Goal: Task Accomplishment & Management: Use online tool/utility

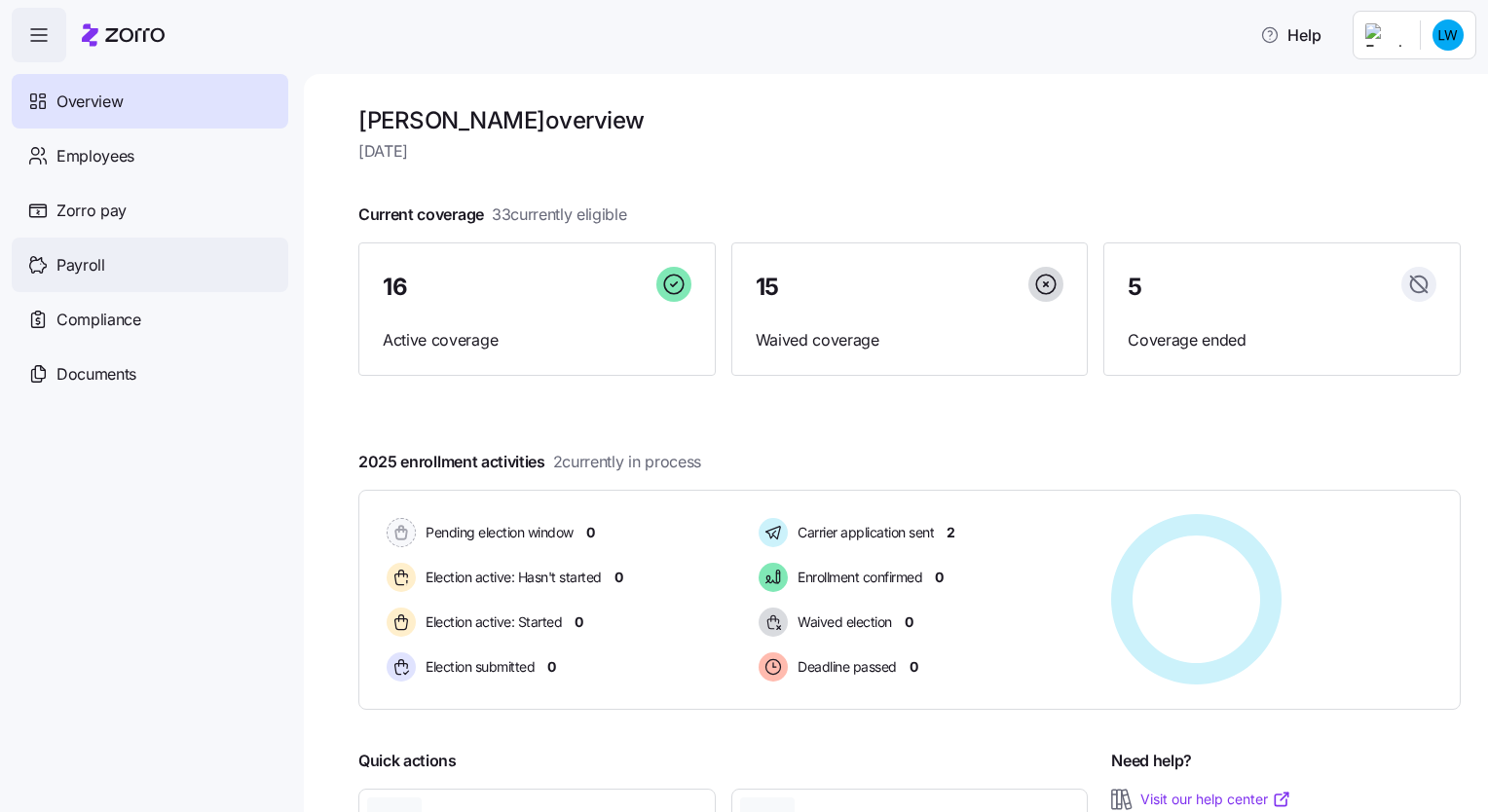
click at [81, 273] on span "Payroll" at bounding box center [80, 265] width 49 height 25
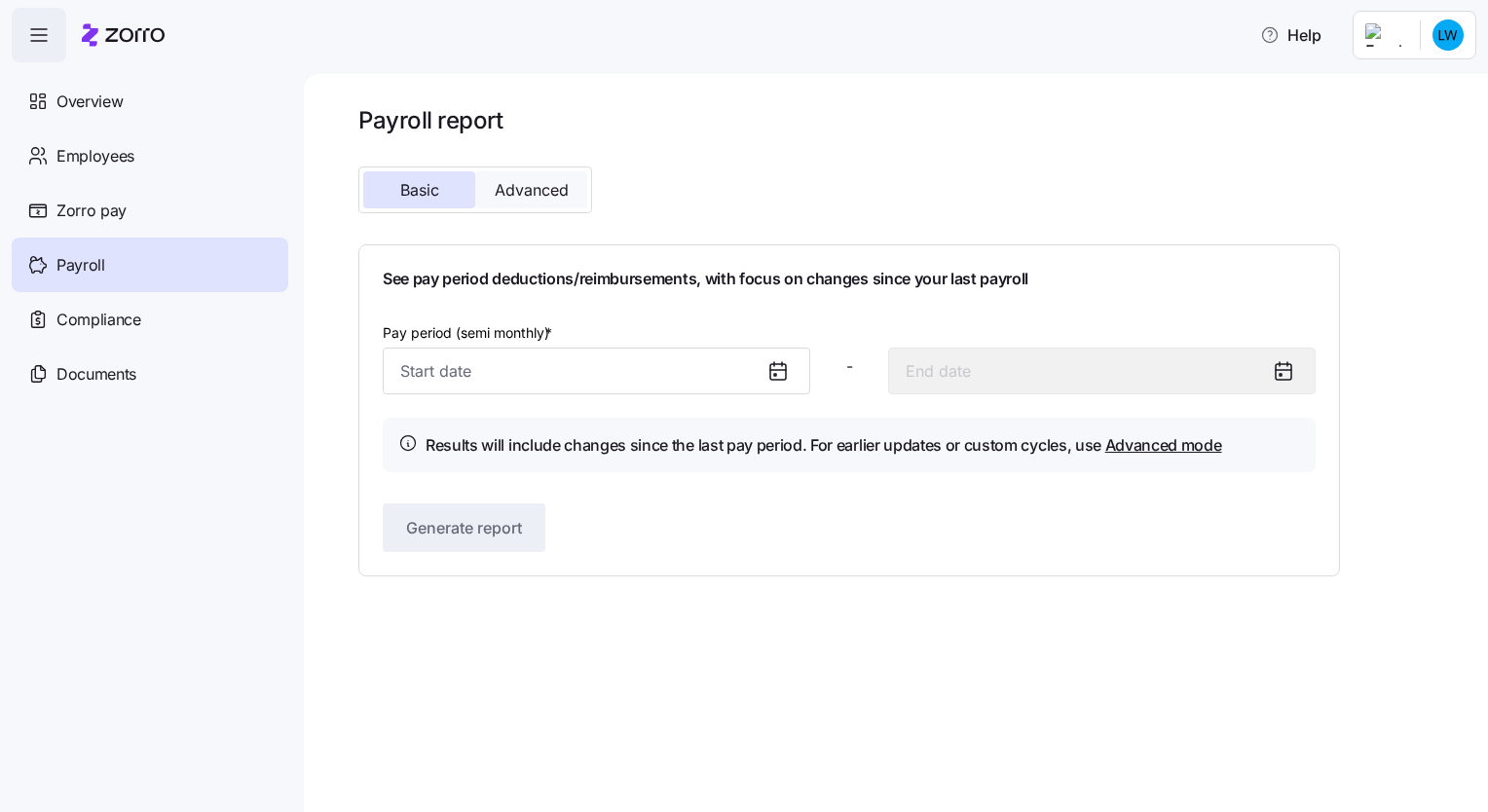
click at [512, 188] on span "Advanced" at bounding box center [531, 190] width 74 height 16
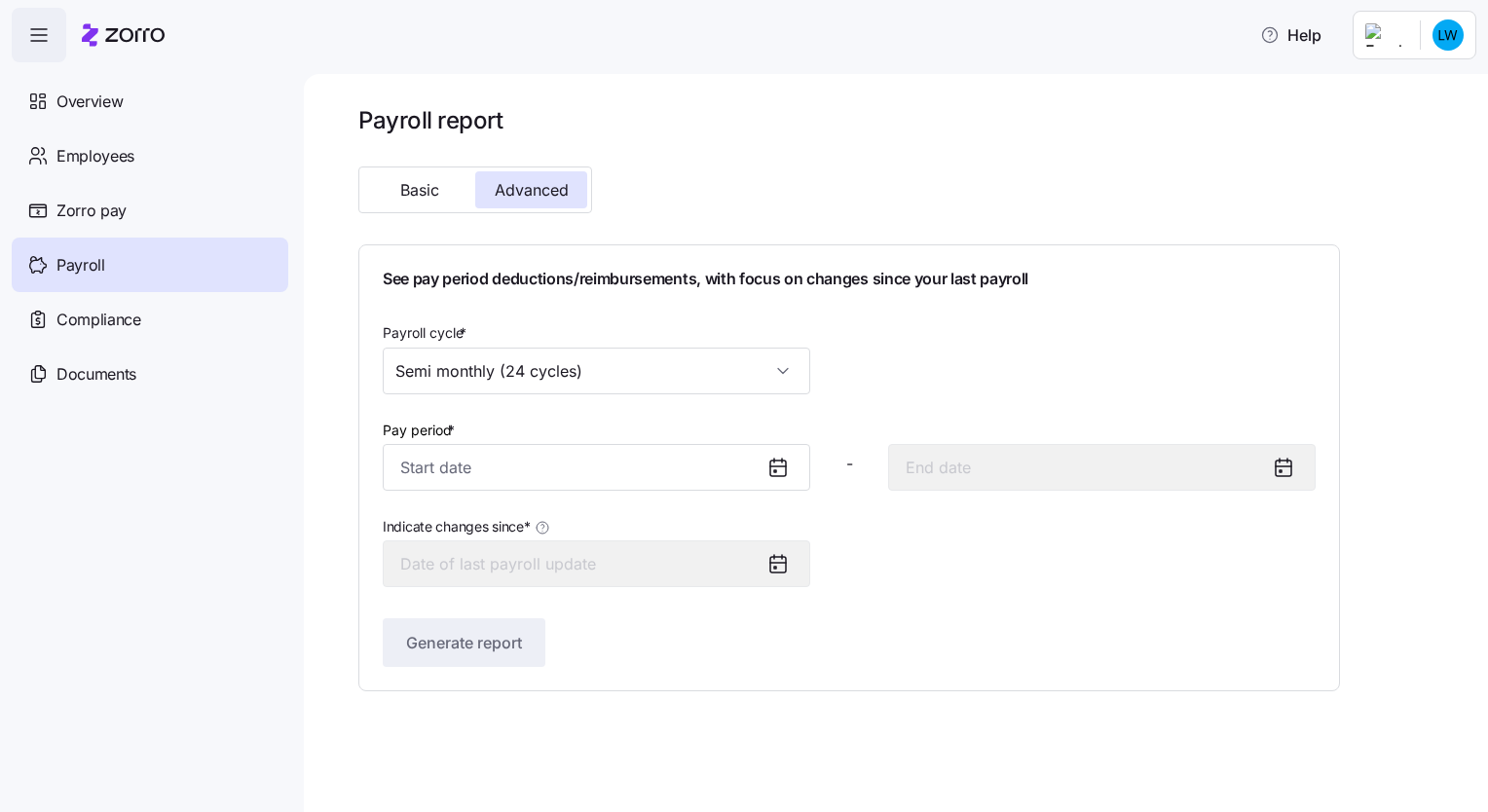
click at [783, 471] on icon at bounding box center [778, 468] width 24 height 24
click at [638, 469] on input "Pay period *" at bounding box center [596, 467] width 428 height 47
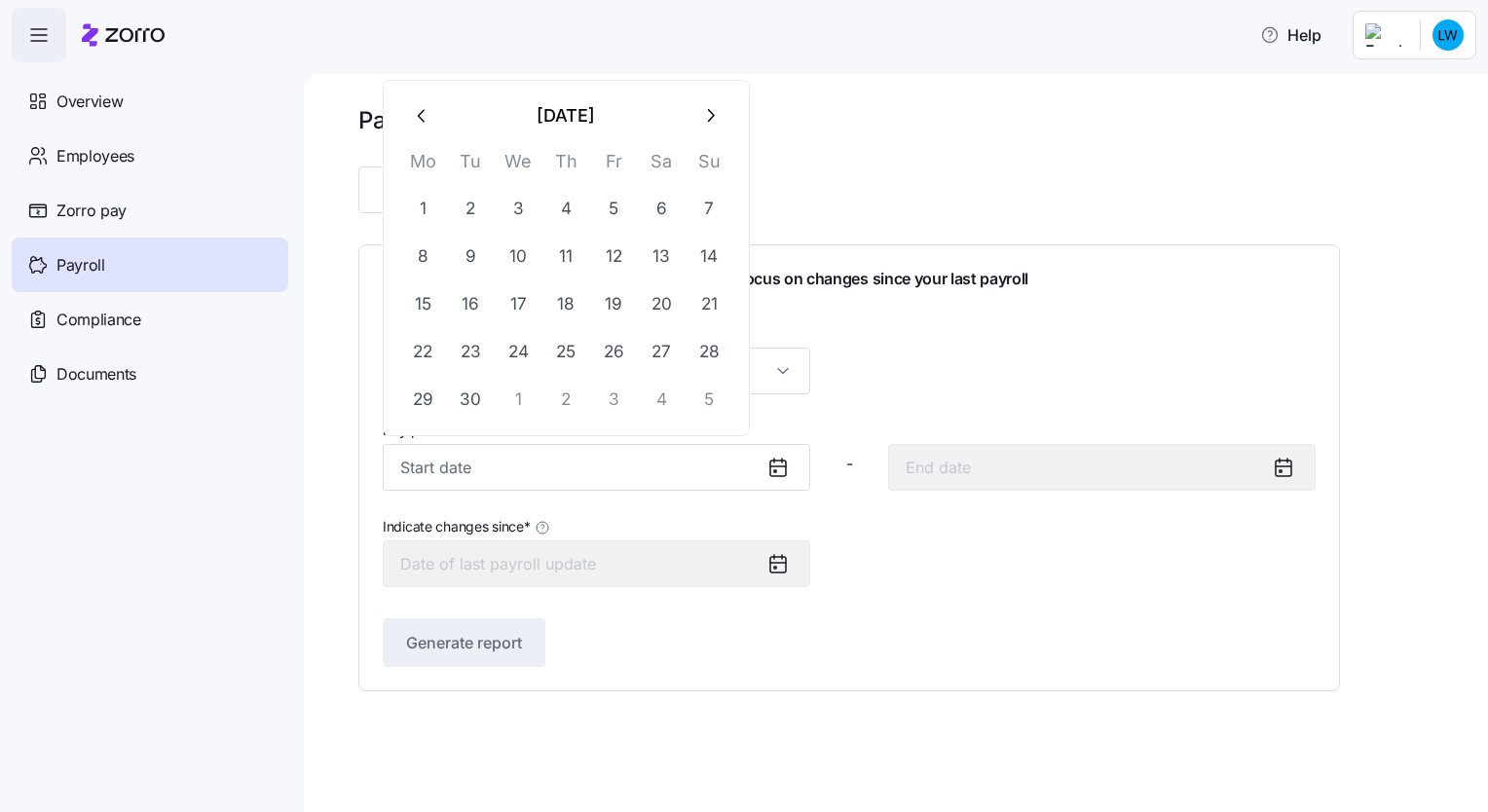
click at [420, 114] on icon "button" at bounding box center [421, 115] width 7 height 13
click at [420, 114] on th "Mo" at bounding box center [423, 118] width 48 height 38
click at [417, 66] on icon "button" at bounding box center [423, 68] width 22 height 22
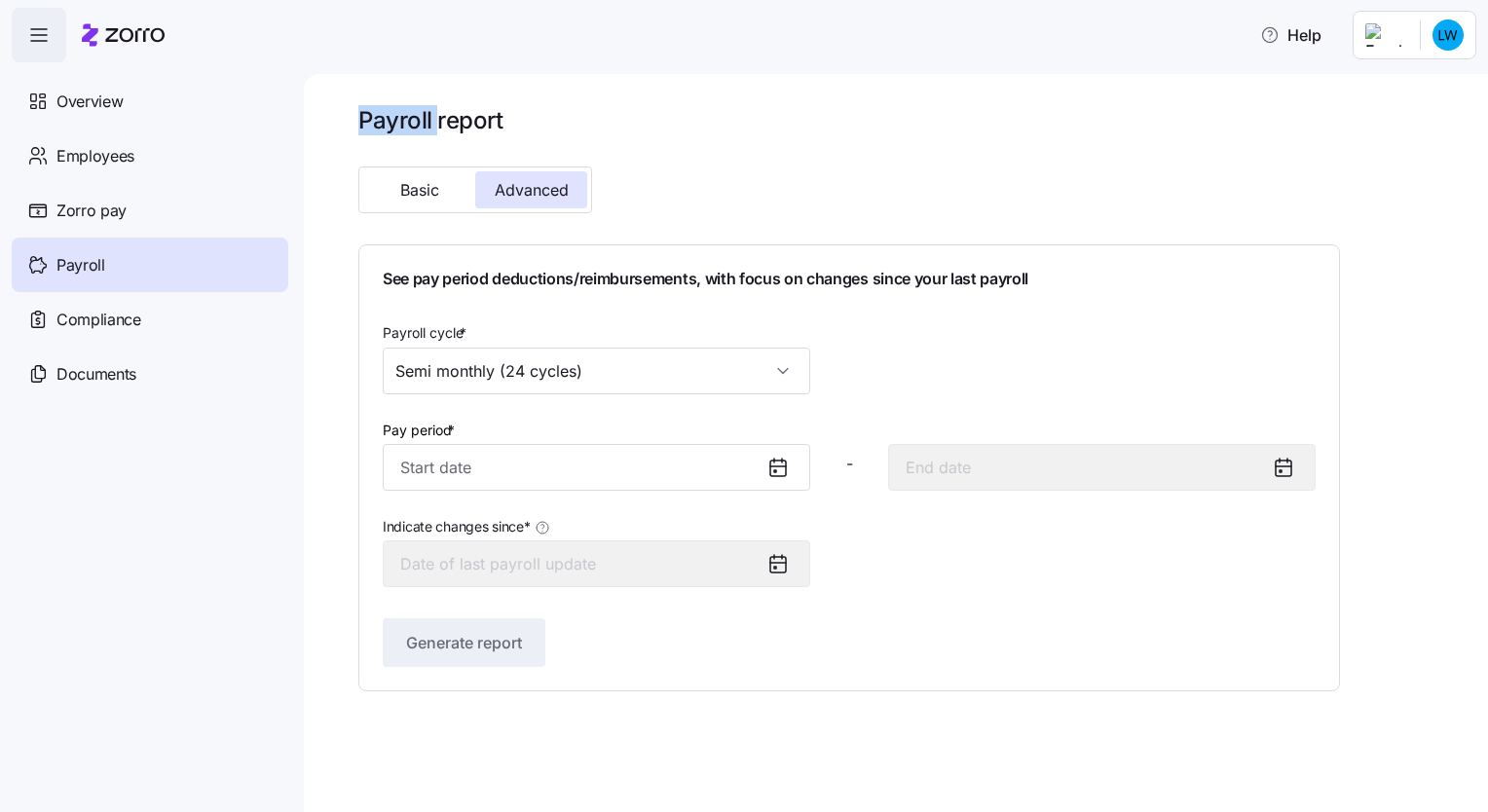
click at [417, 66] on main "Payroll report Basic Advanced See pay period deductions/reimbursements, with fo…" at bounding box center [744, 400] width 1488 height 800
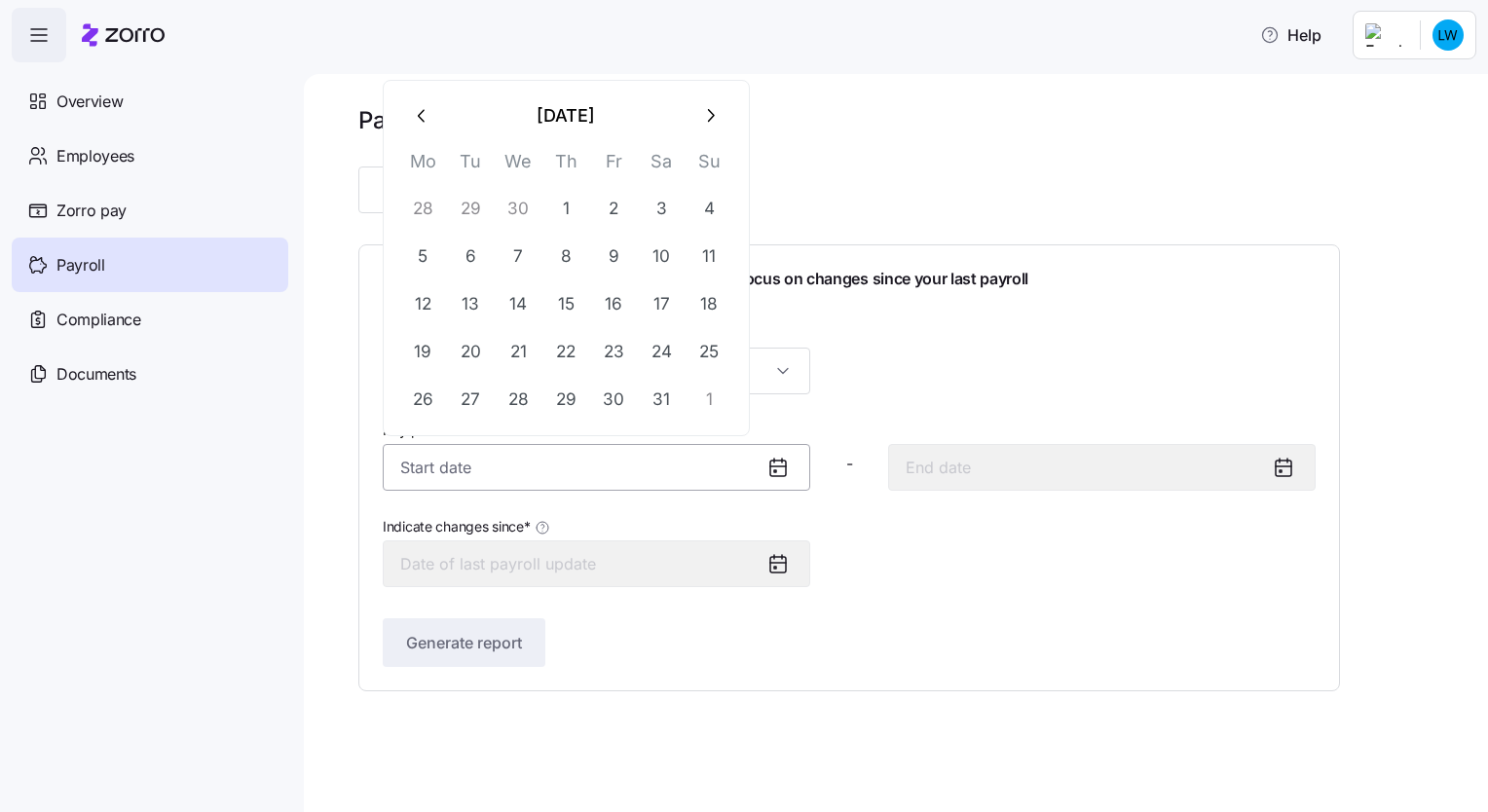
click at [573, 468] on input "Pay period *" at bounding box center [596, 467] width 428 height 47
drag, startPoint x: 403, startPoint y: 466, endPoint x: 510, endPoint y: 470, distance: 107.1
click at [510, 470] on input "Pay period *" at bounding box center [596, 467] width 428 height 47
type input "0"
type input "[DATE]"
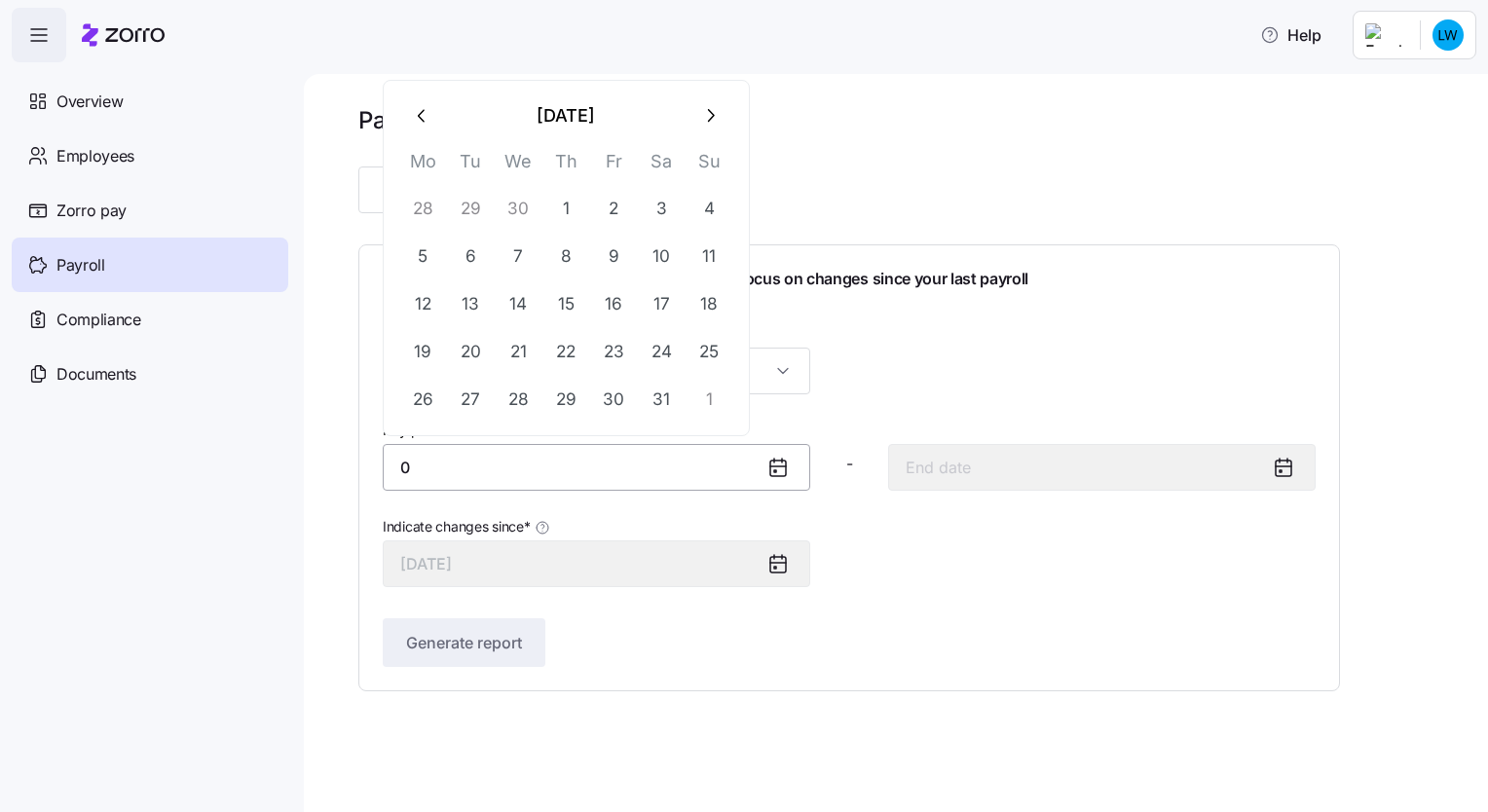
type input "01"
type input "[DATE]"
type input "01/01/2"
type input "[DATE]"
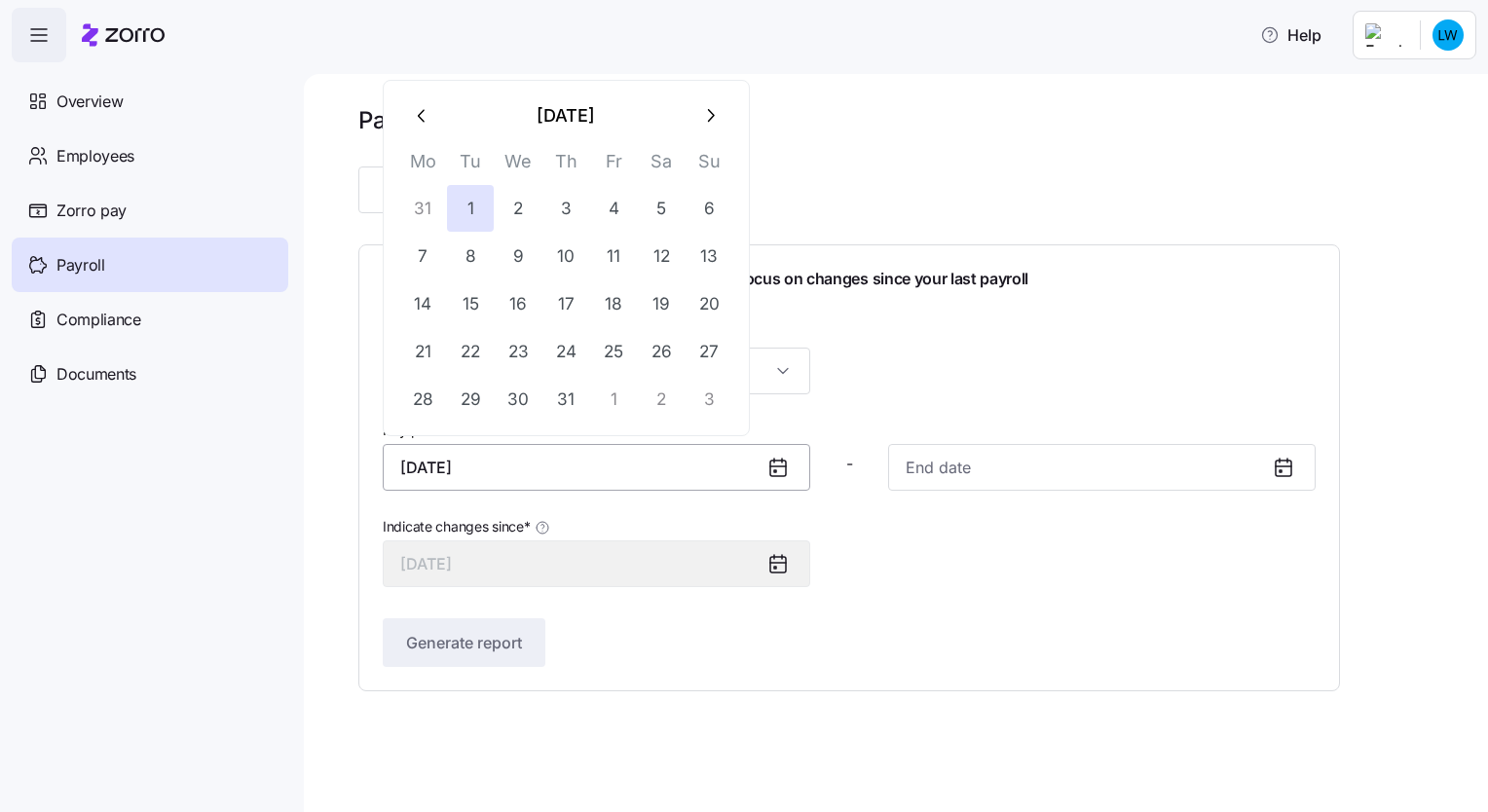
type input "[DATE]"
type input "01/01/202"
type input "[DATE], 0202"
type input "[DATE]"
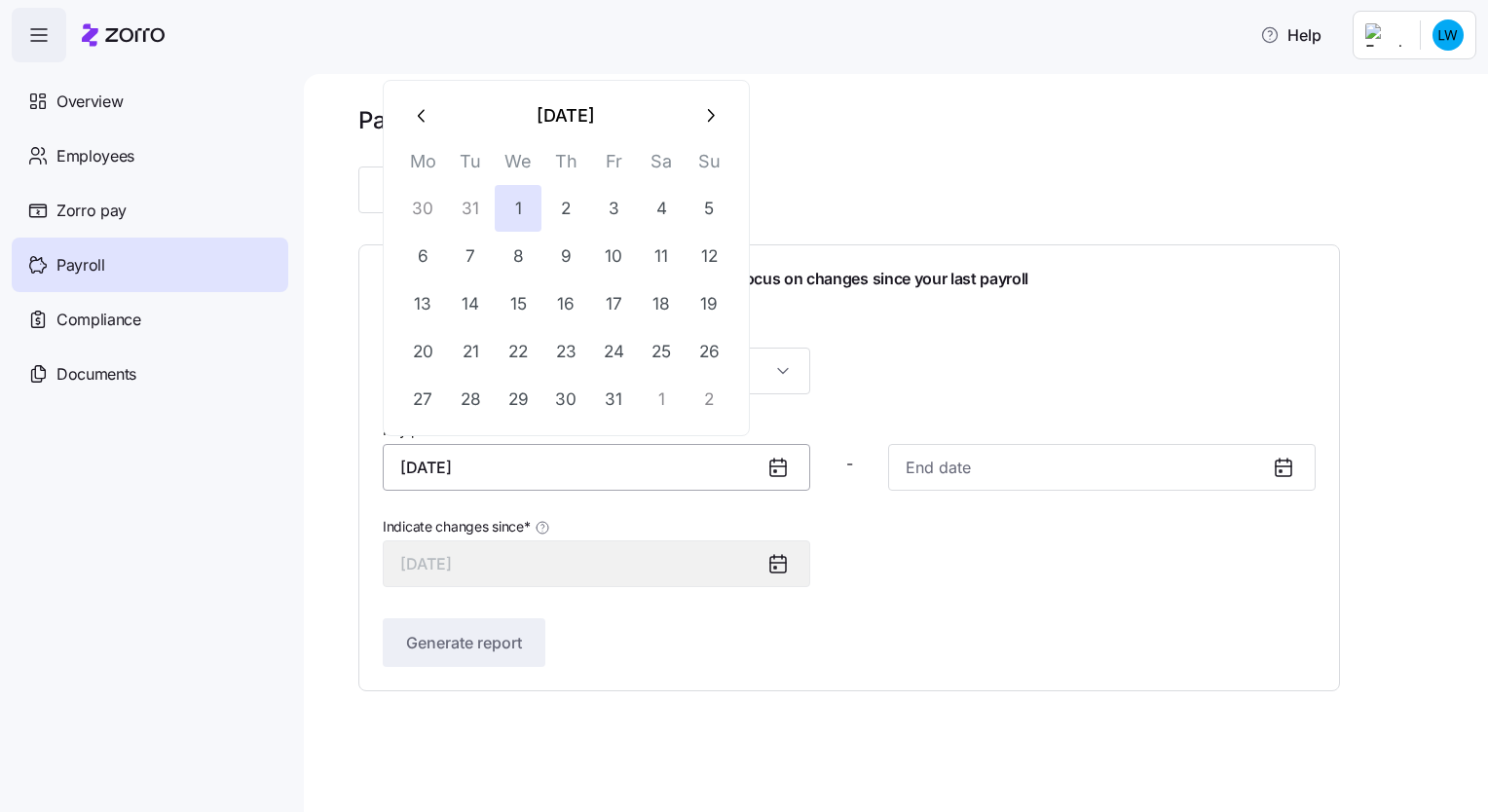
type input "[DATE]"
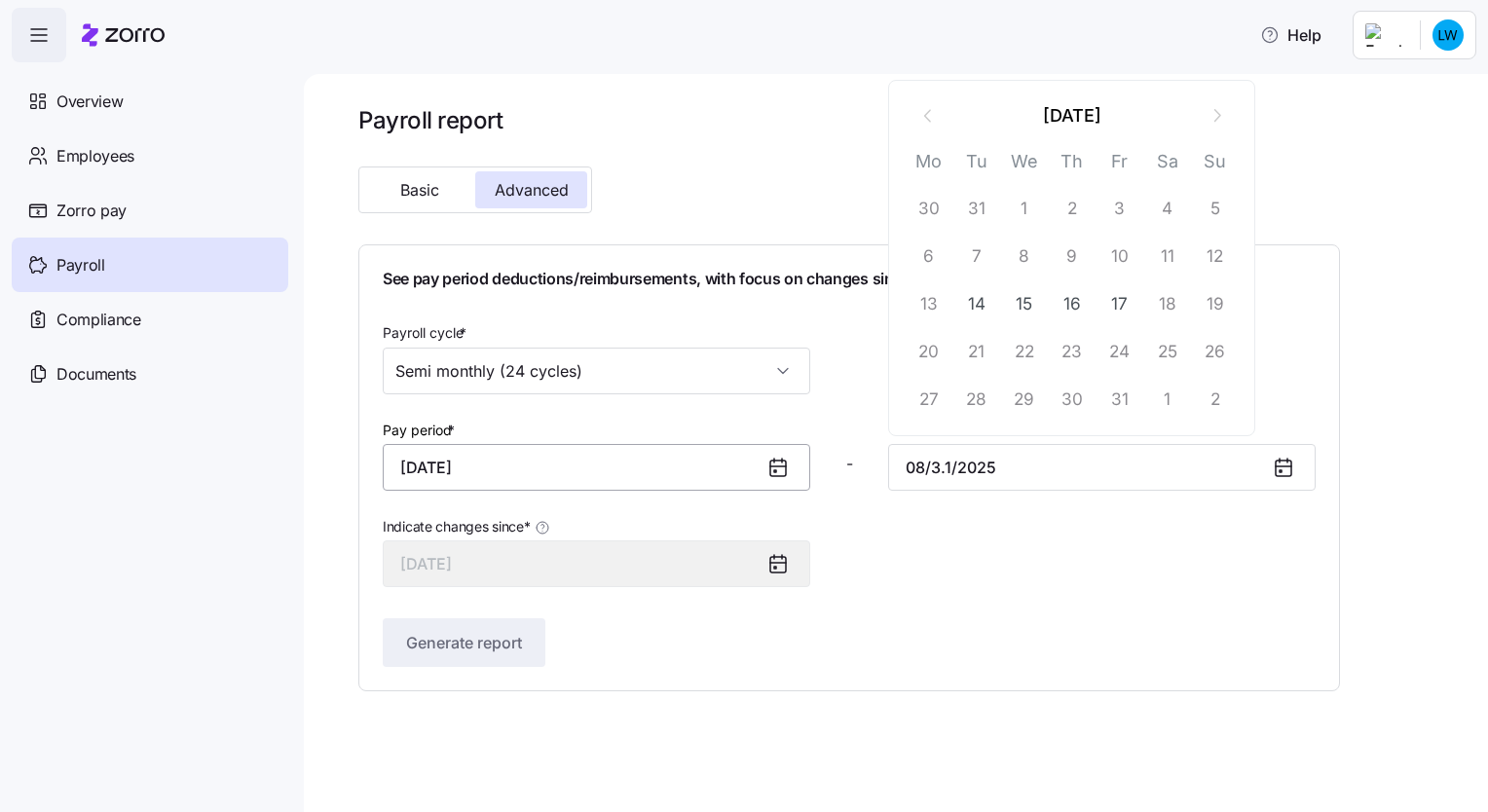
type input "08/3.1/2025"
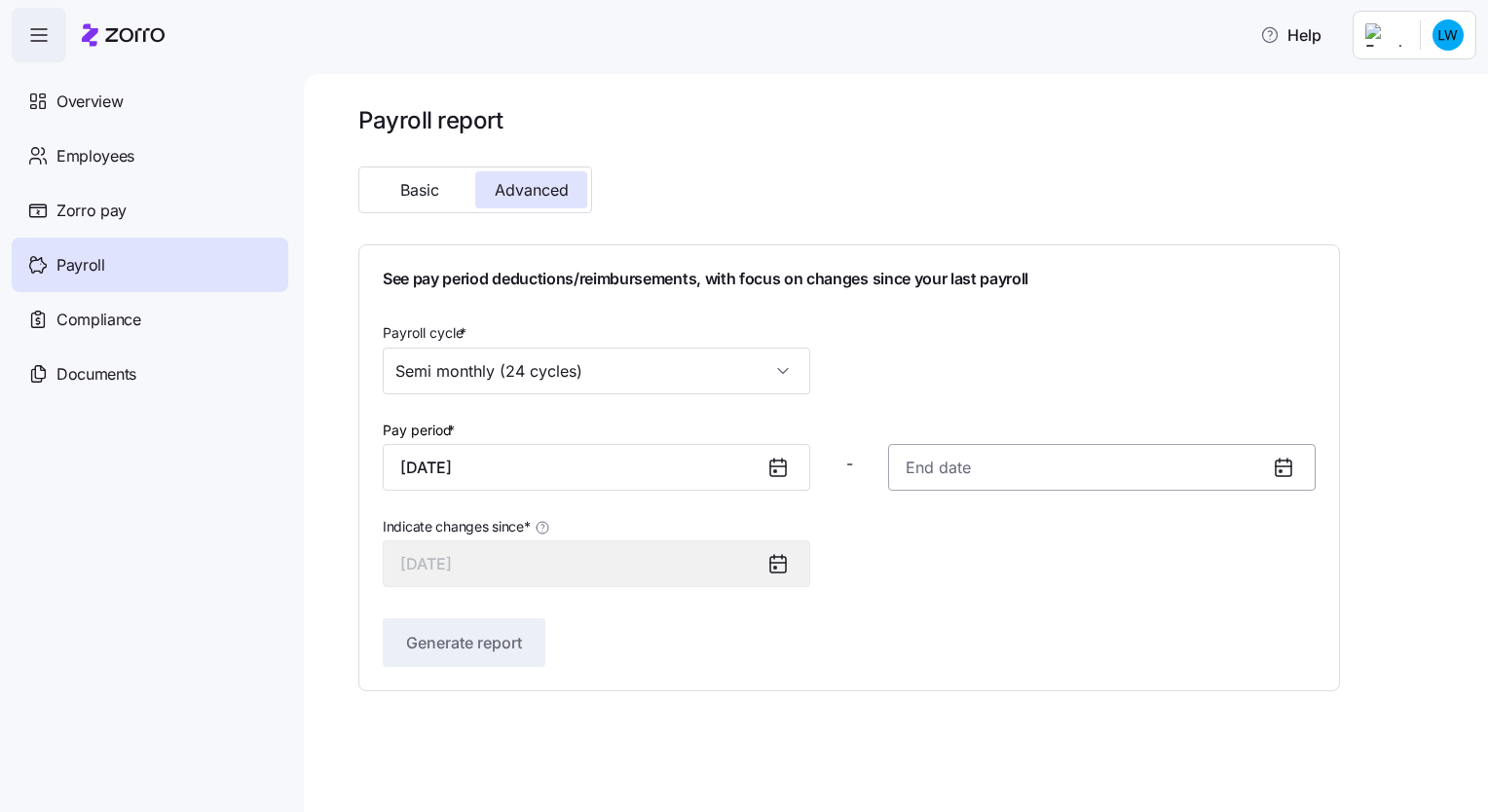
click at [983, 472] on input at bounding box center [1101, 467] width 428 height 47
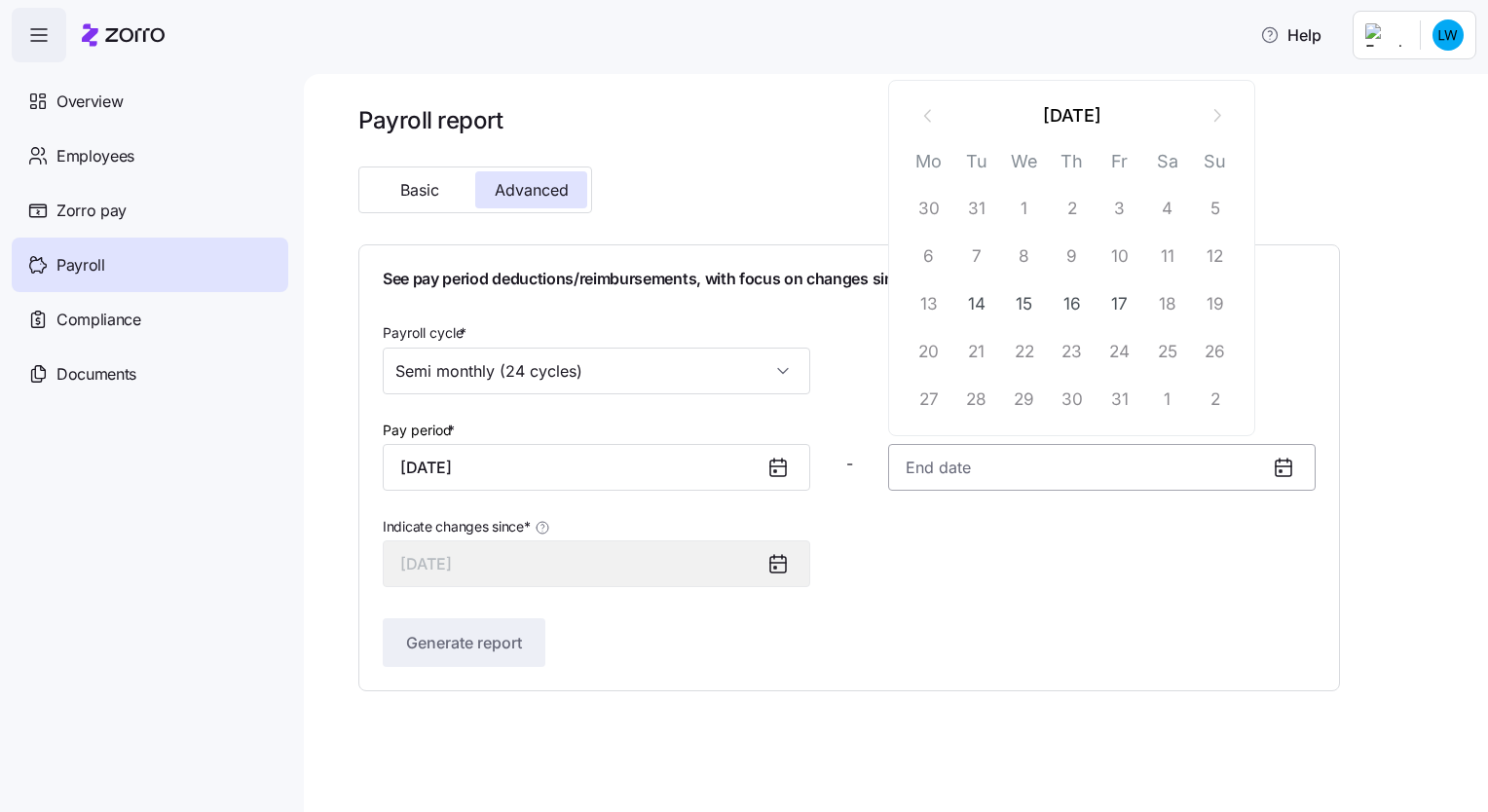
click at [915, 464] on input at bounding box center [1101, 467] width 428 height 47
click at [952, 474] on input at bounding box center [1101, 467] width 428 height 47
type input "[DATE]"
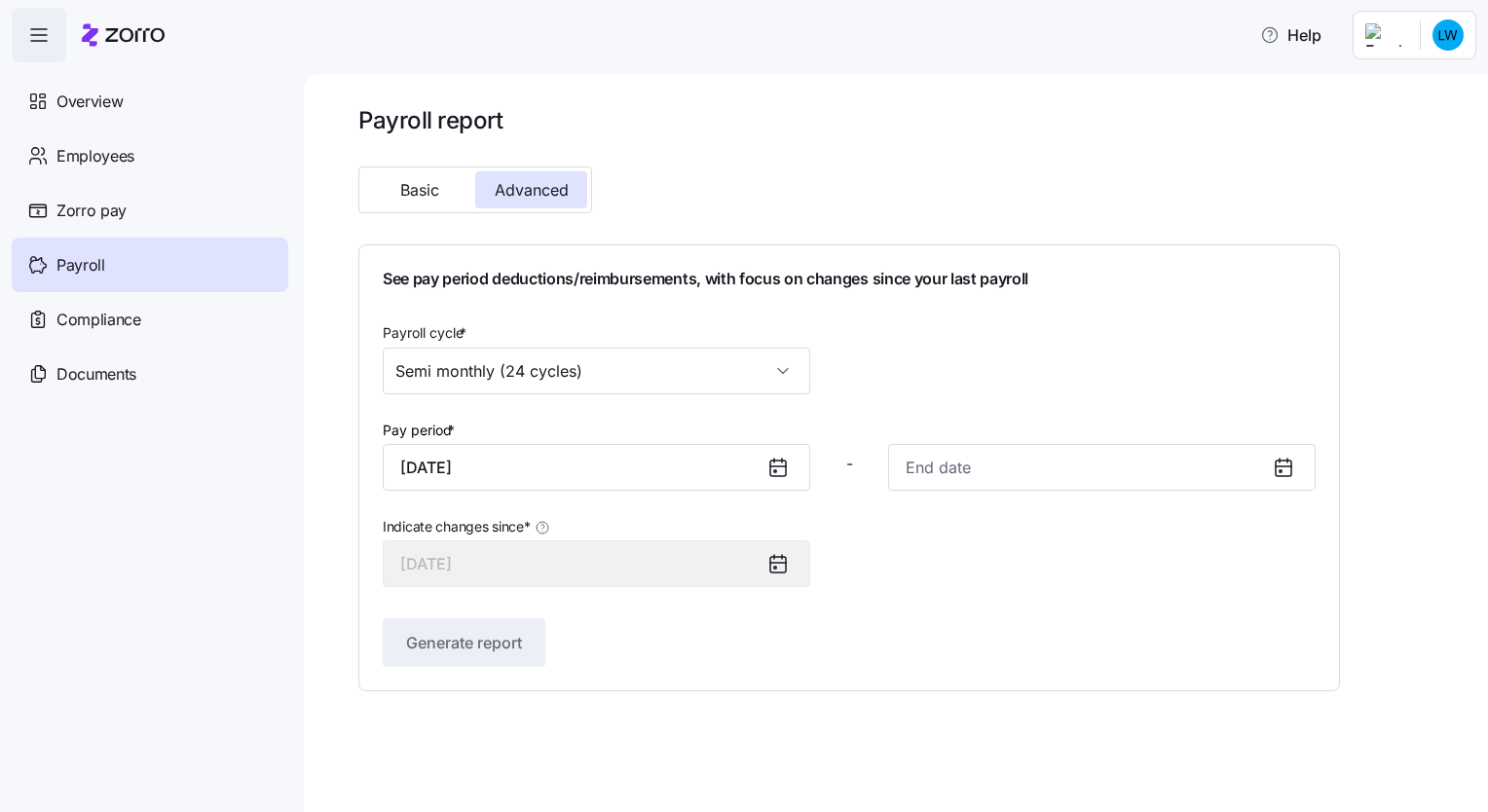
click at [1281, 469] on icon at bounding box center [1284, 468] width 24 height 24
click at [1156, 613] on div "See pay period deductions/reimbursements, with focus on changes since your last…" at bounding box center [849, 468] width 933 height 398
click at [434, 198] on span "Basic" at bounding box center [419, 190] width 39 height 16
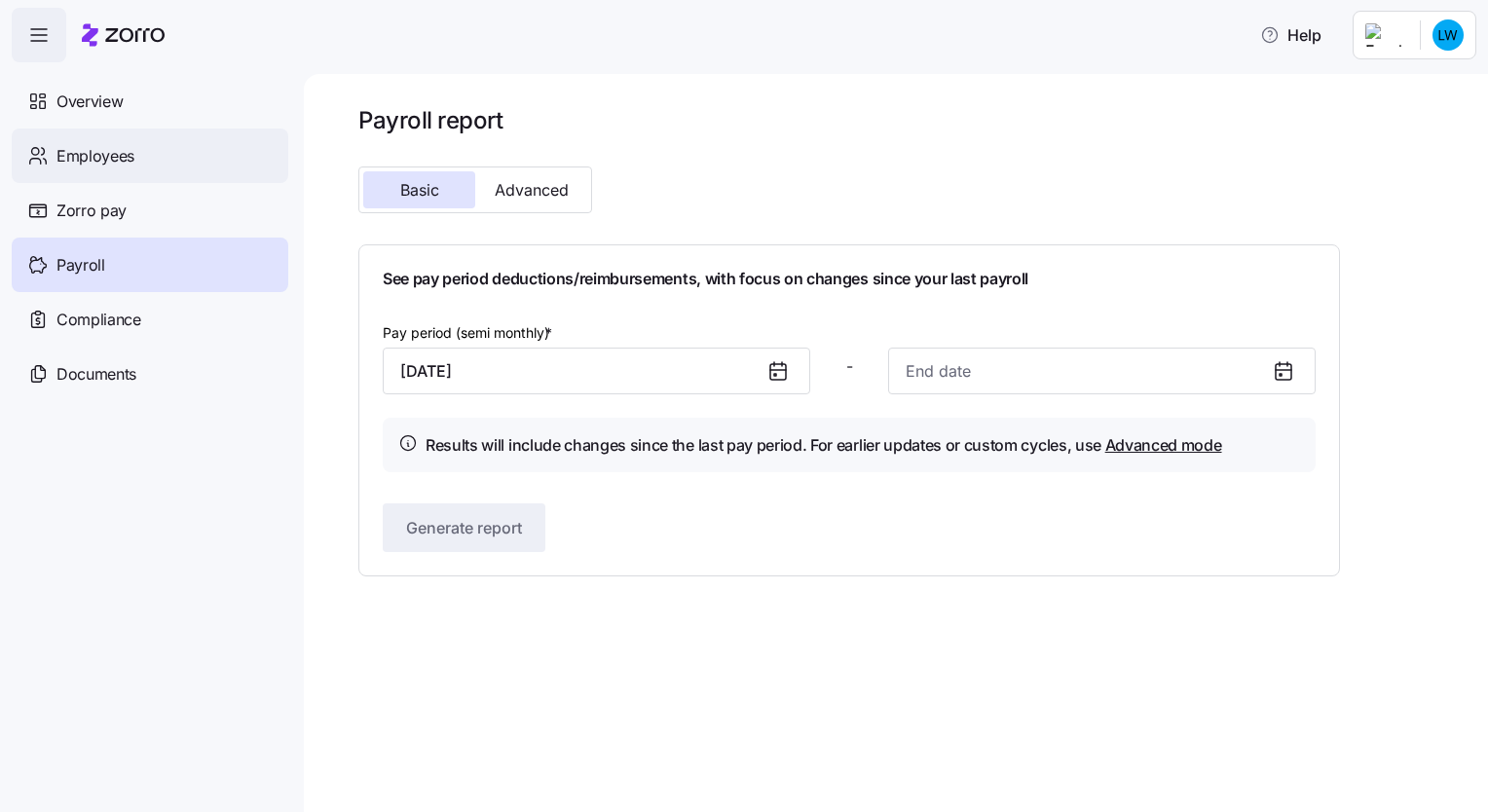
click at [108, 158] on span "Employees" at bounding box center [95, 156] width 77 height 25
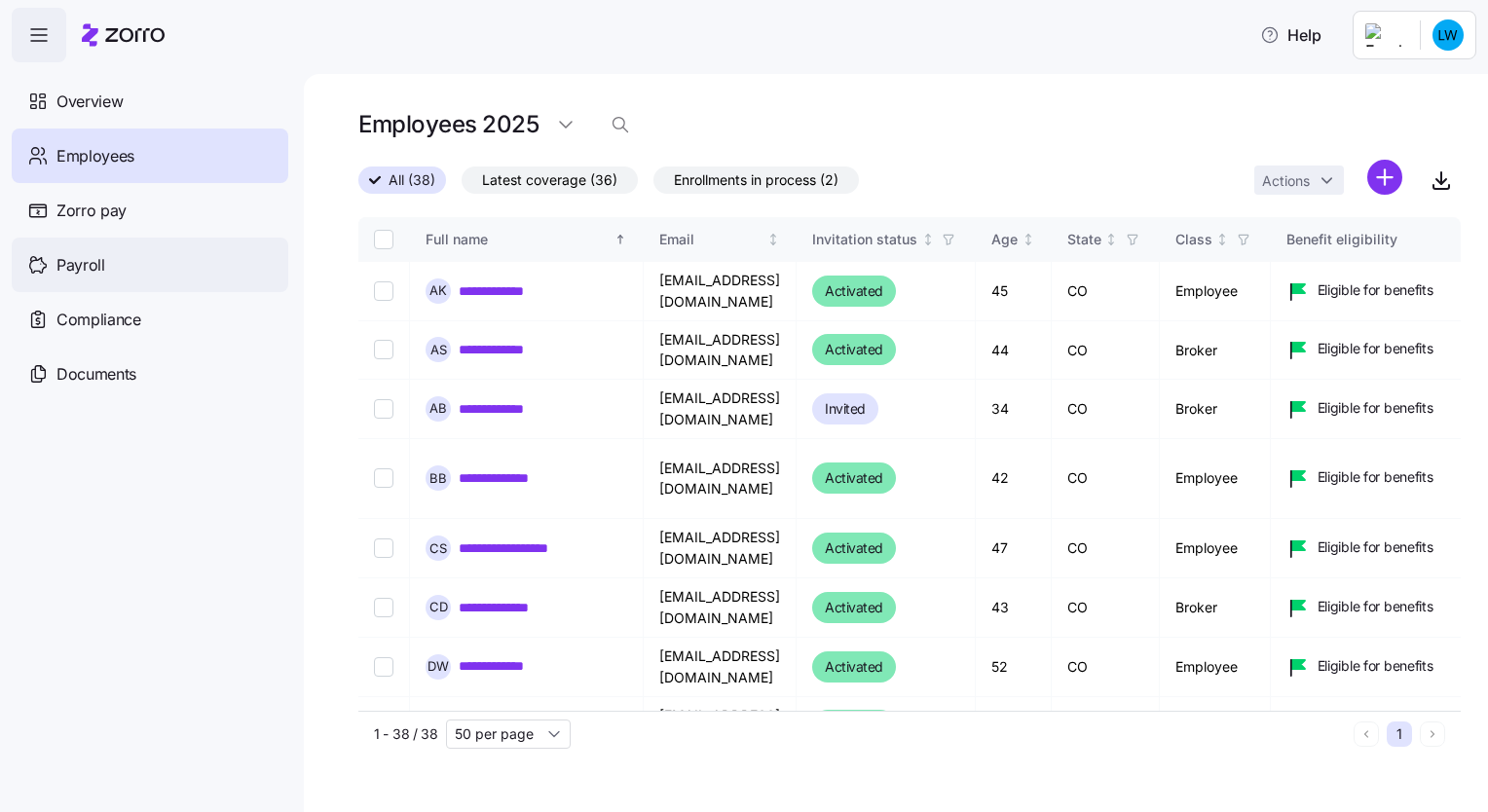
click at [84, 266] on span "Payroll" at bounding box center [80, 265] width 49 height 25
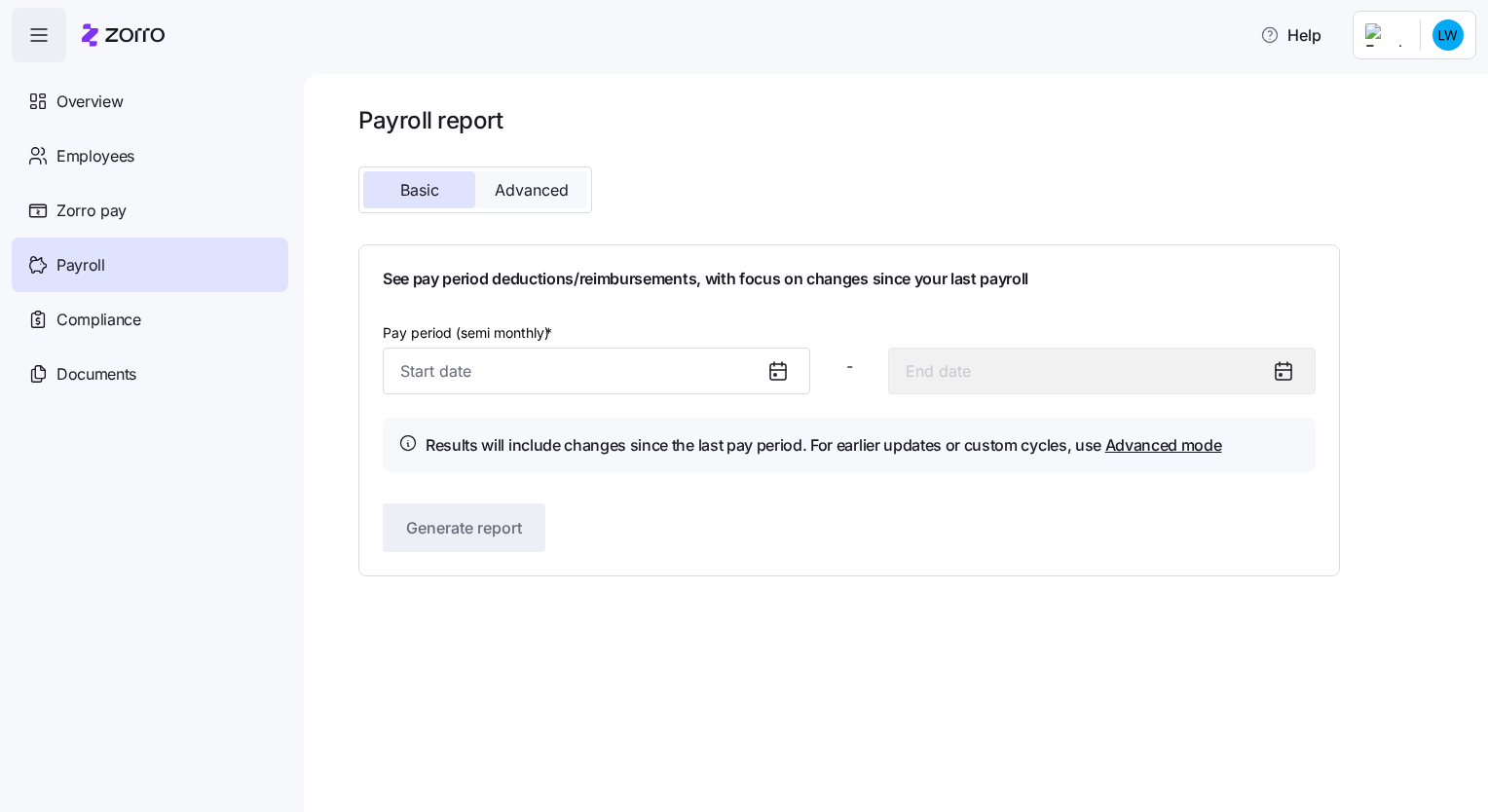
click at [557, 186] on span "Advanced" at bounding box center [531, 190] width 74 height 16
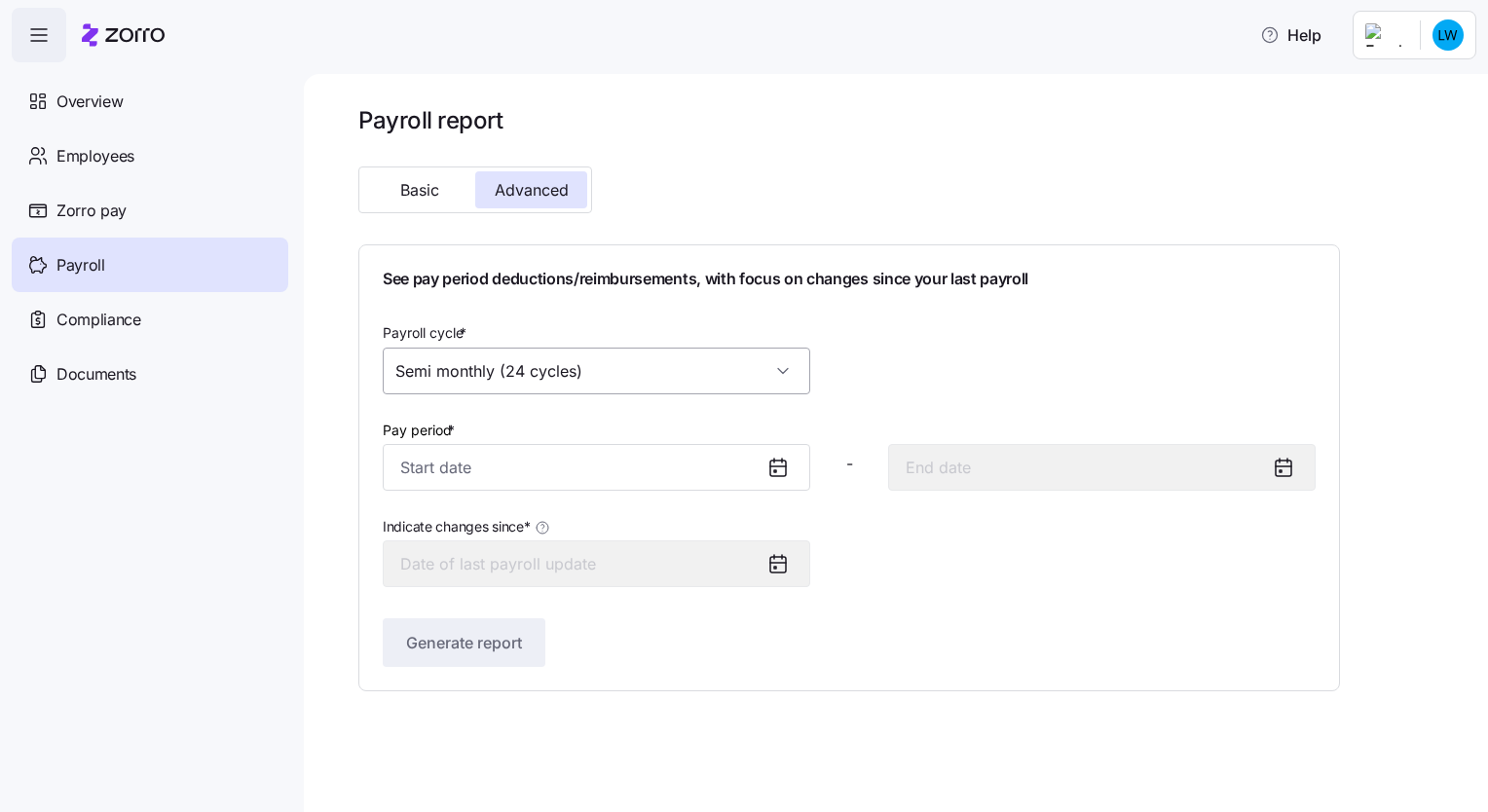
click at [786, 373] on input "Semi monthly (24 cycles)" at bounding box center [596, 370] width 428 height 47
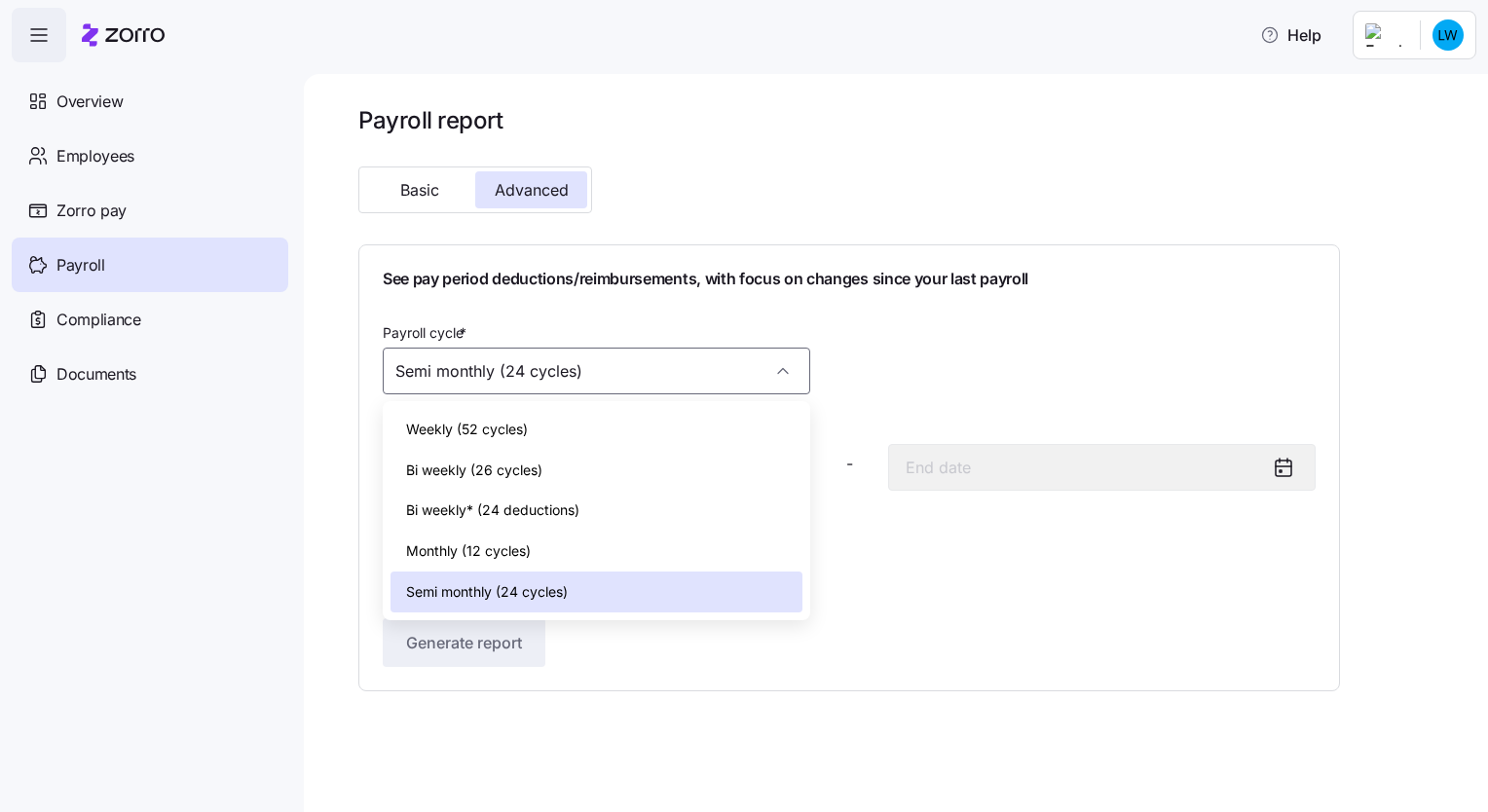
click at [529, 516] on span "Bi weekly* (24 deductions)" at bounding box center [492, 510] width 174 height 22
type input "Bi weekly* (24 deductions)"
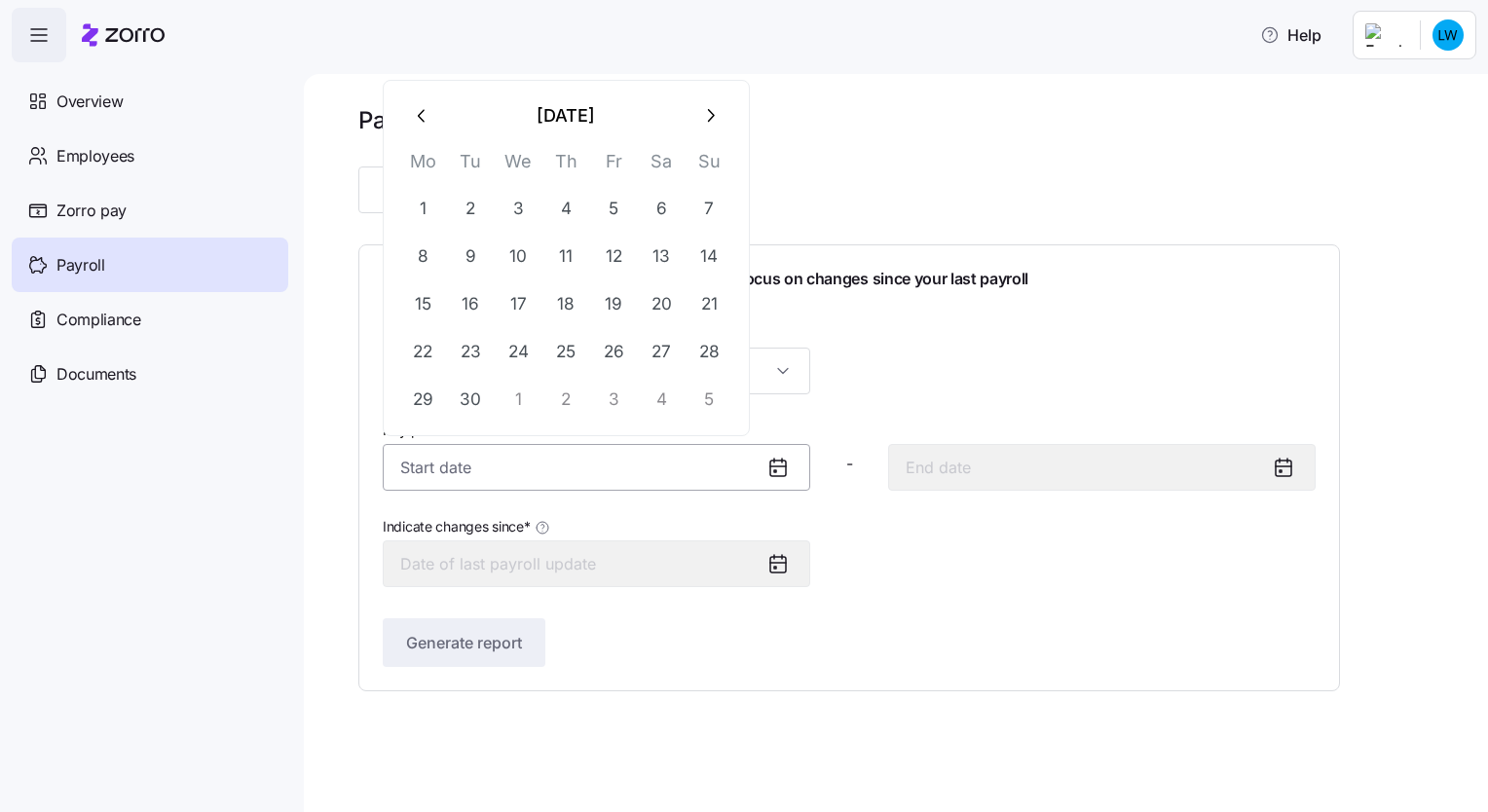
click at [530, 477] on input "Pay period *" at bounding box center [596, 467] width 428 height 47
type input "0"
type input "[DATE]"
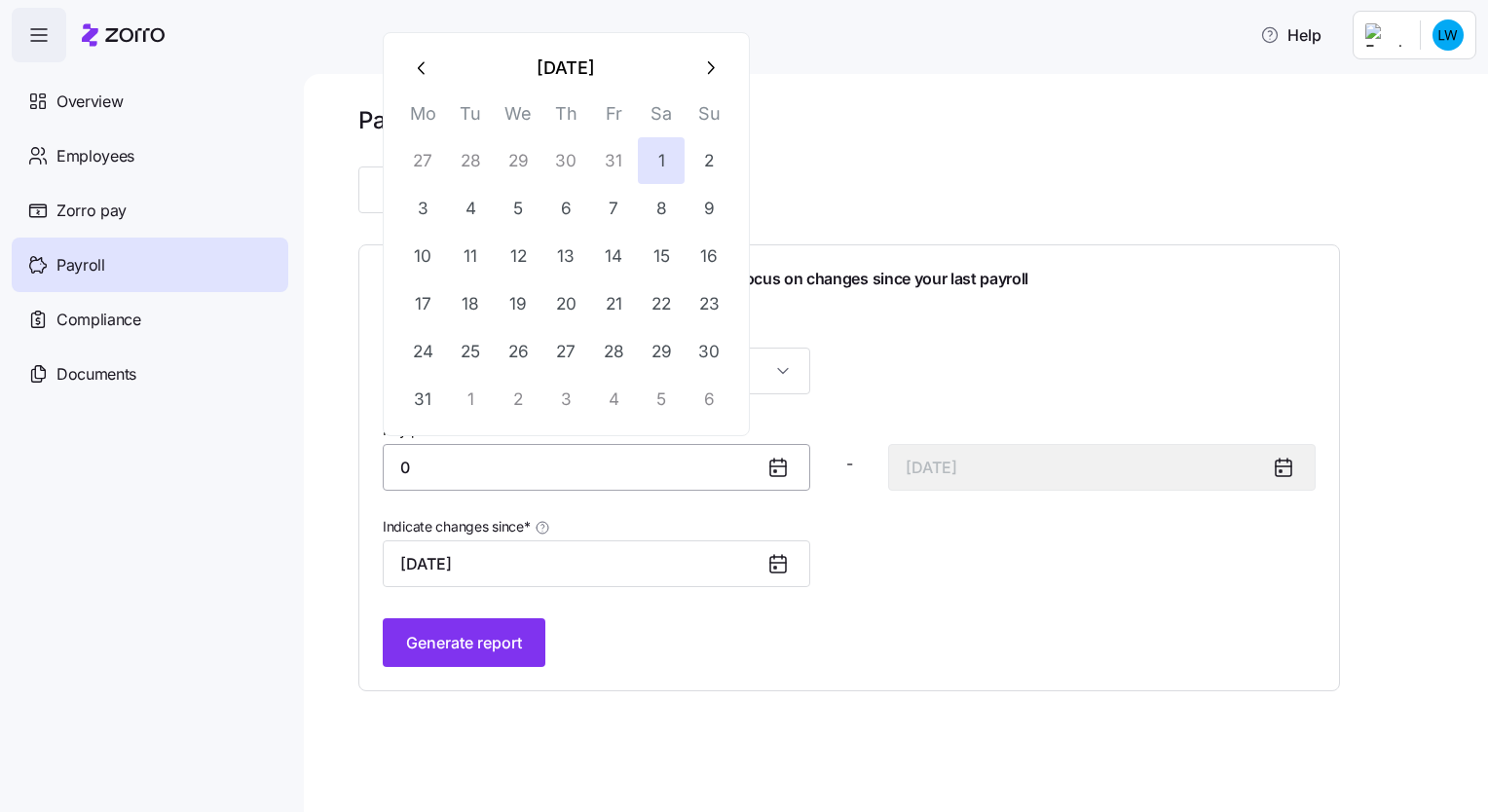
type input "01"
type input "[DATE]"
type input "01/01/2"
type input "[DATE]"
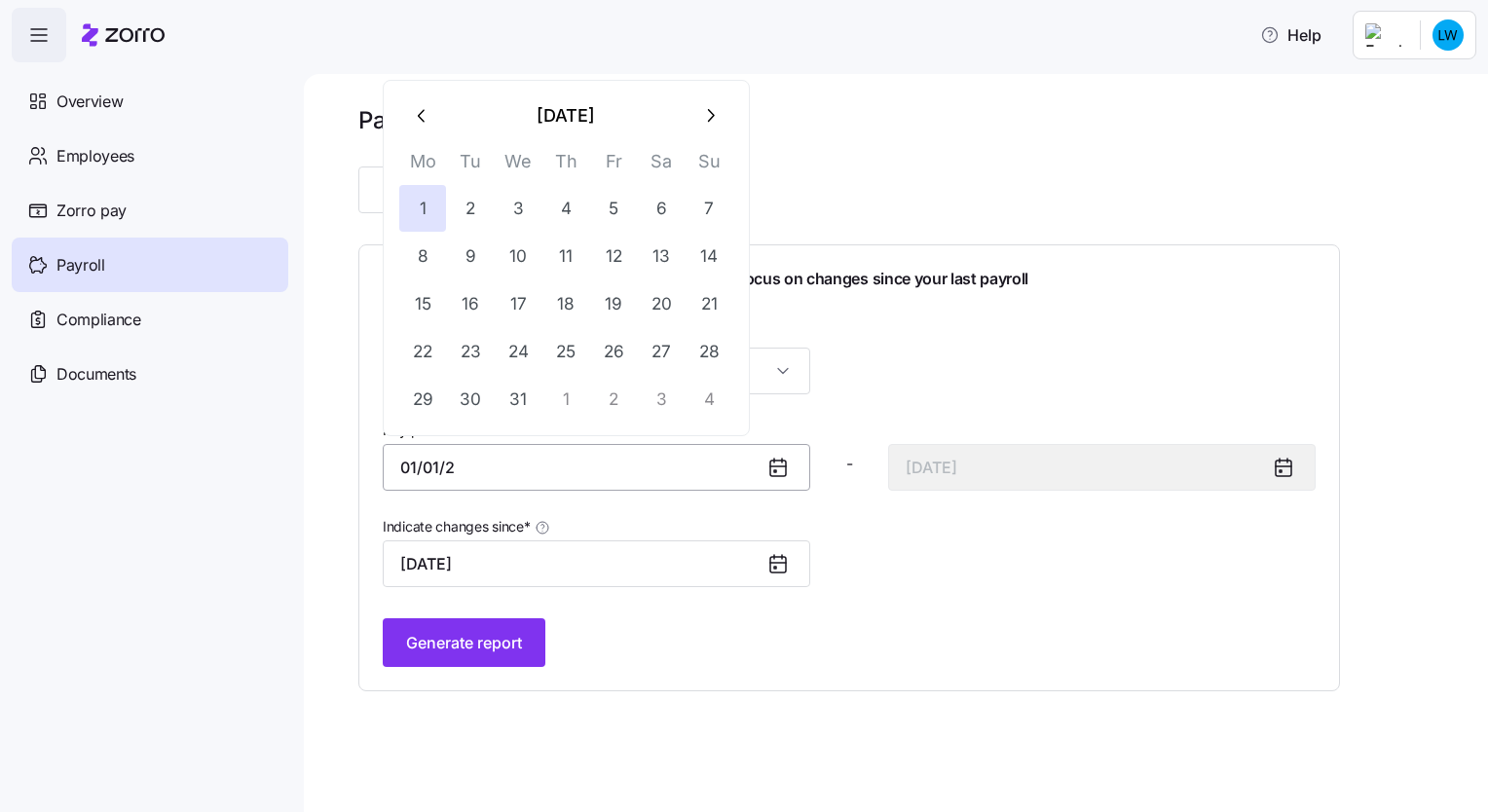
type input "[DATE]"
type input "01/01/202"
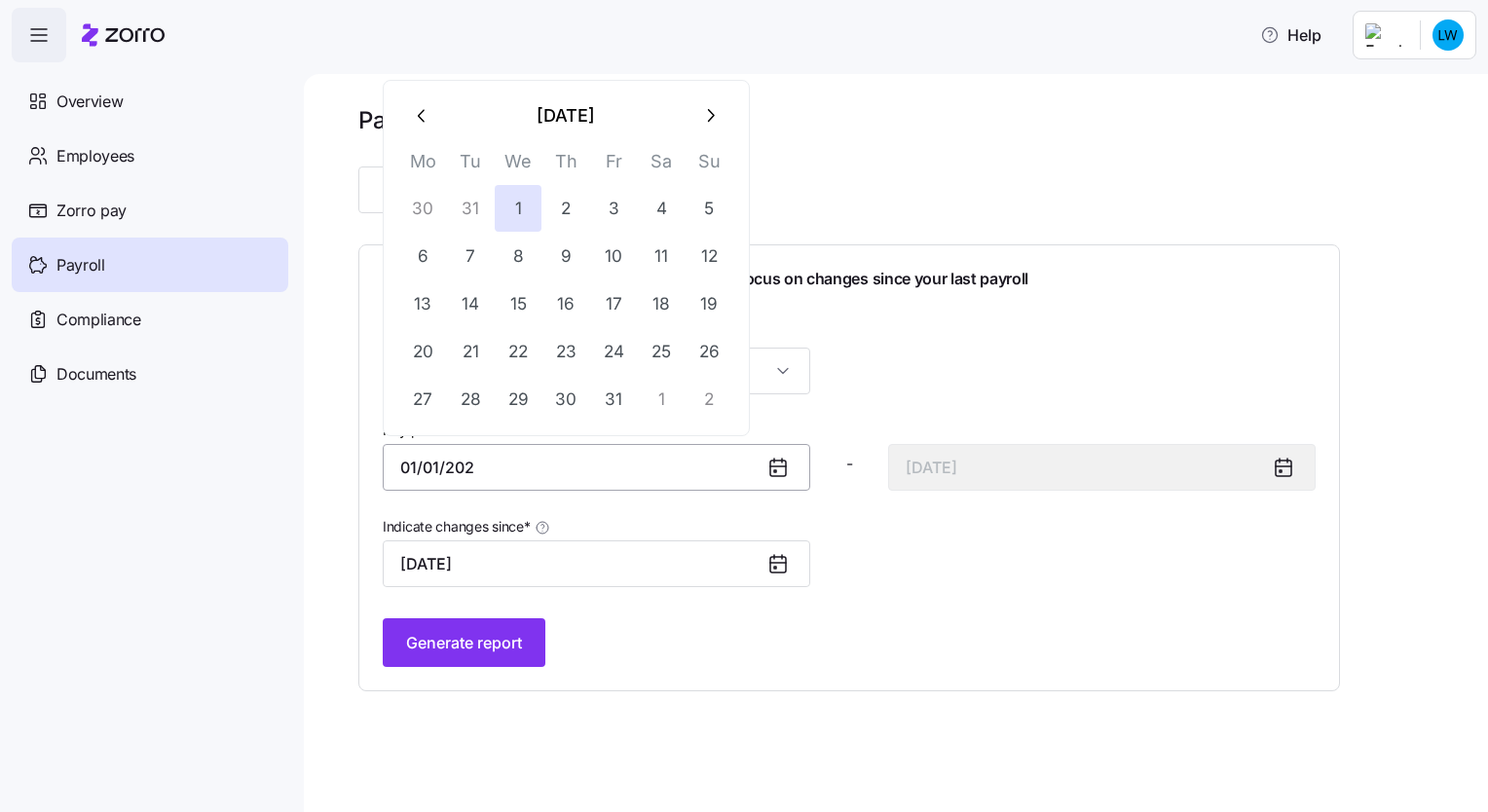
type input "[DATE], 0202"
type input "[DATE]"
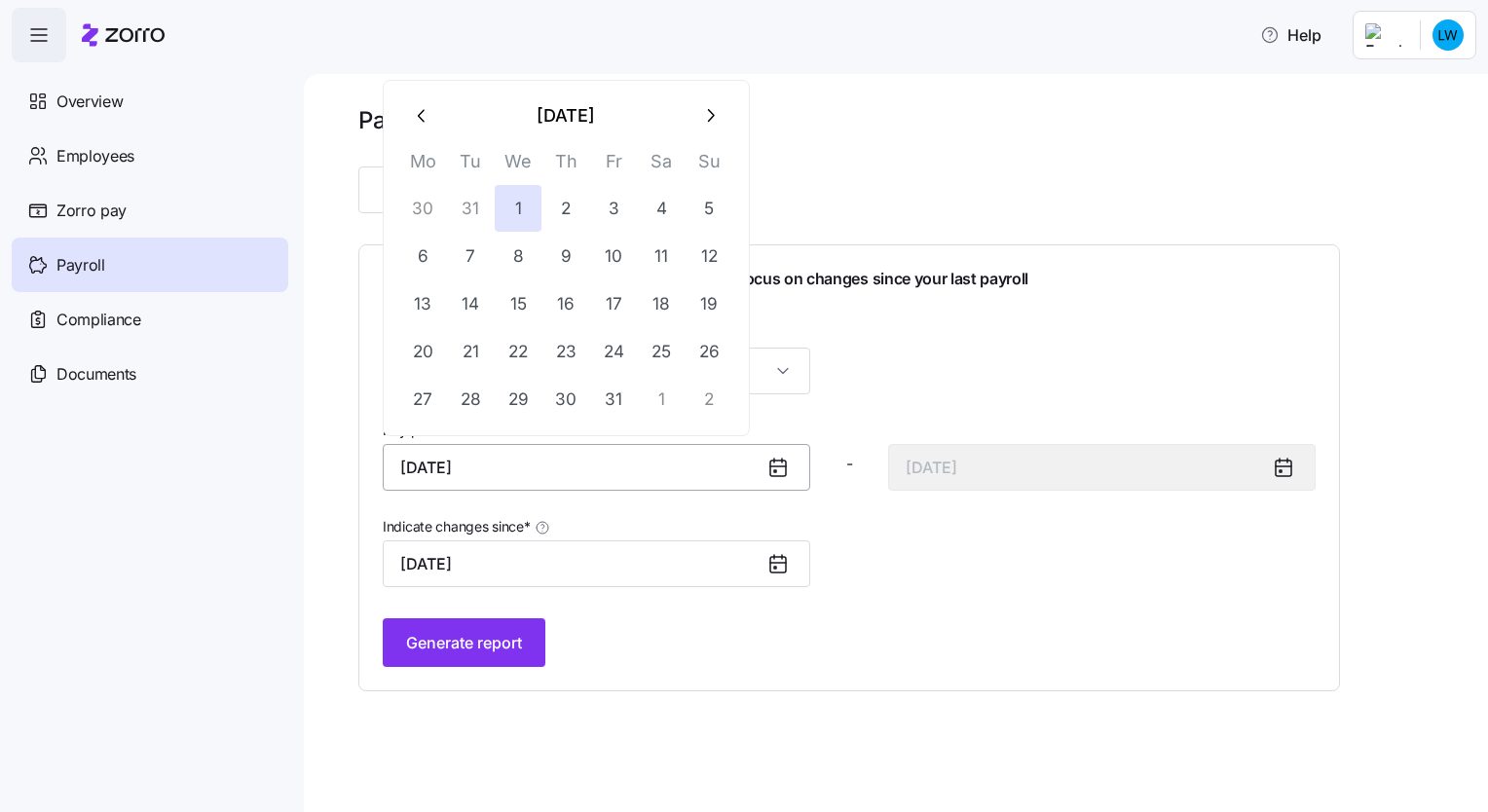
type input "[DATE]"
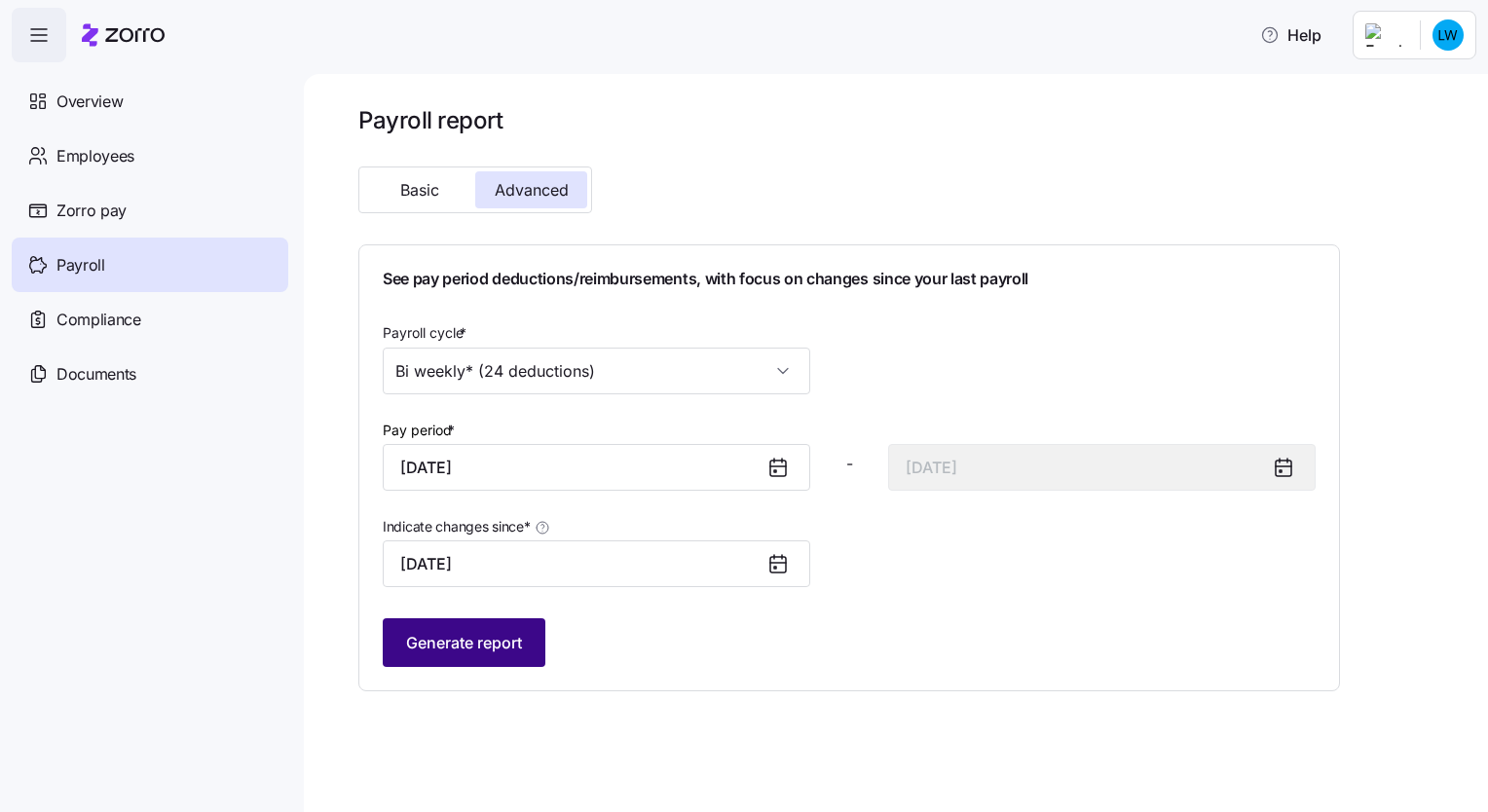
click at [475, 638] on span "Generate report" at bounding box center [464, 643] width 116 height 24
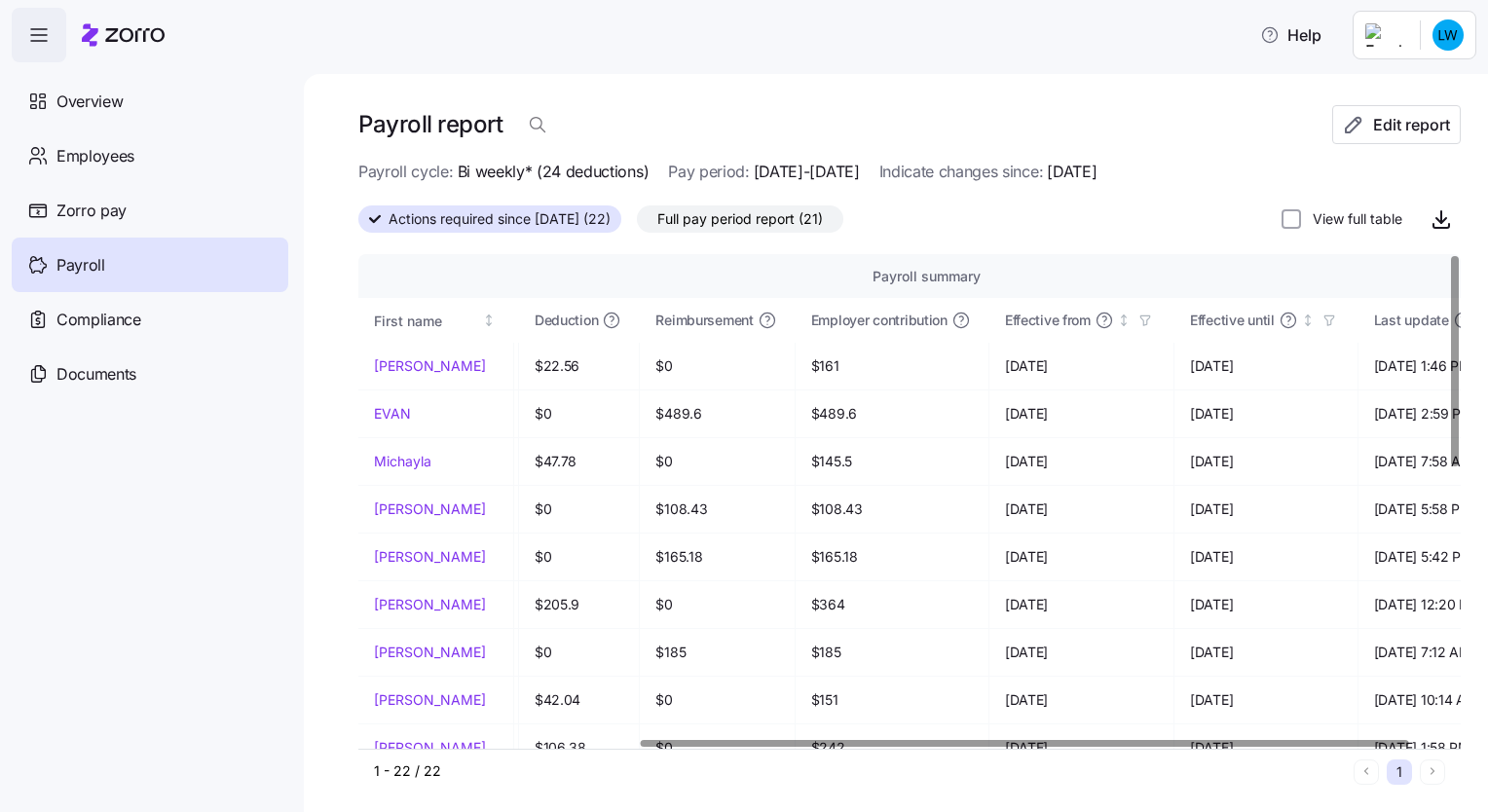
scroll to position [0, 396]
click at [1173, 746] on div at bounding box center [1024, 743] width 768 height 7
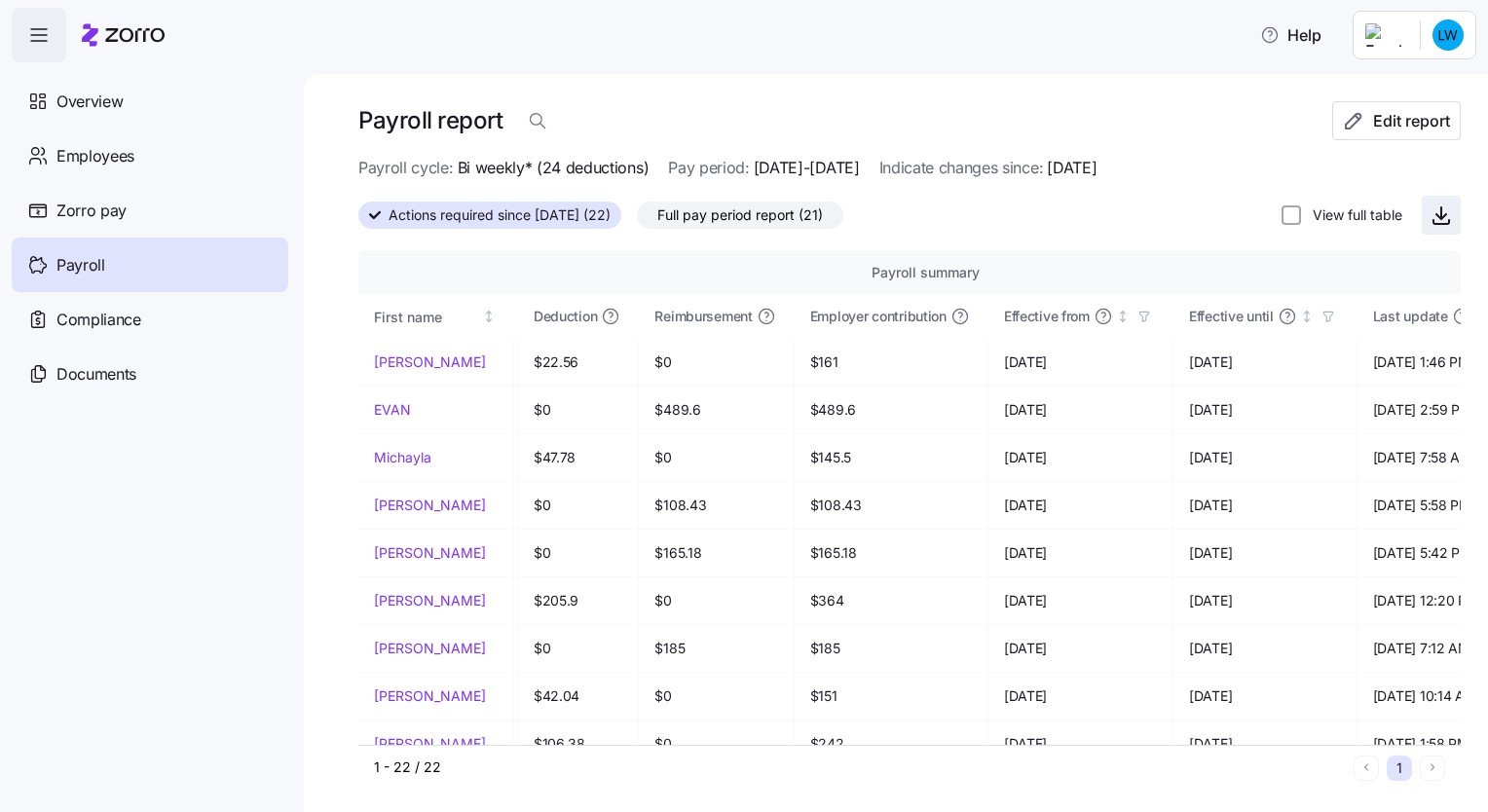
click at [1429, 212] on icon "button" at bounding box center [1441, 215] width 24 height 24
